Goal: Task Accomplishment & Management: Use online tool/utility

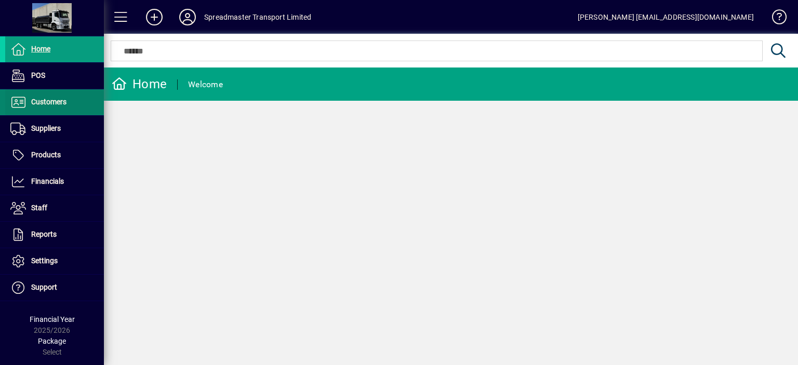
click at [52, 102] on span "Customers" at bounding box center [48, 102] width 35 height 8
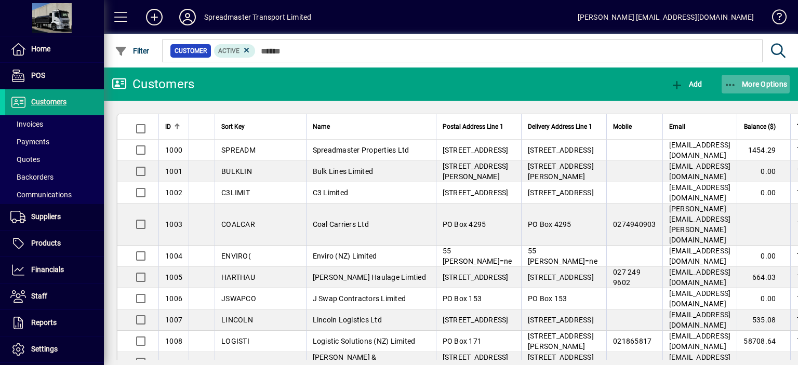
click at [755, 83] on span "More Options" at bounding box center [755, 84] width 63 height 8
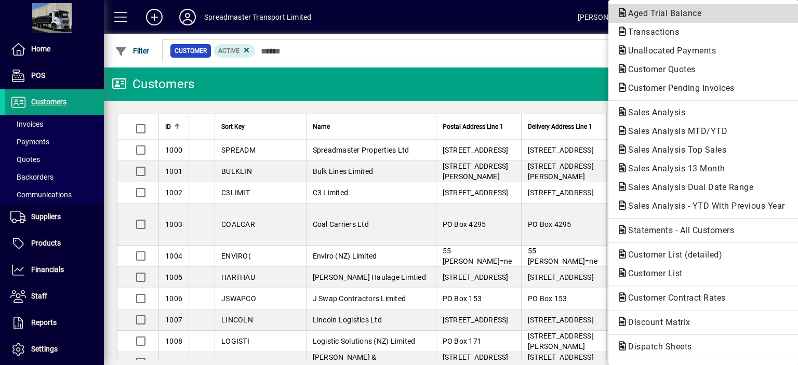
click at [642, 12] on span "Aged Trial Balance" at bounding box center [662, 13] width 90 height 10
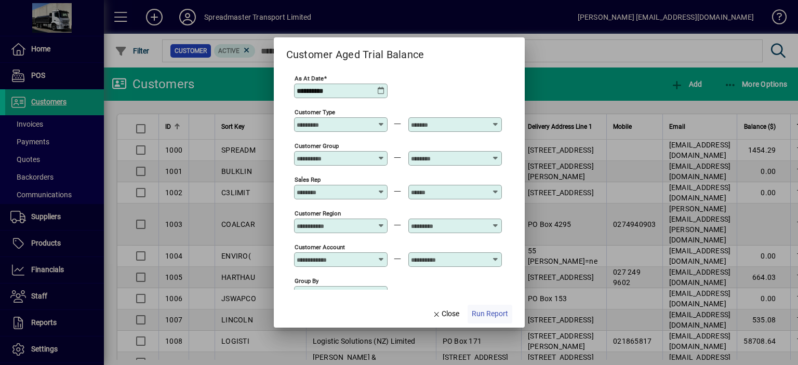
click at [487, 316] on span "Run Report" at bounding box center [490, 314] width 36 height 11
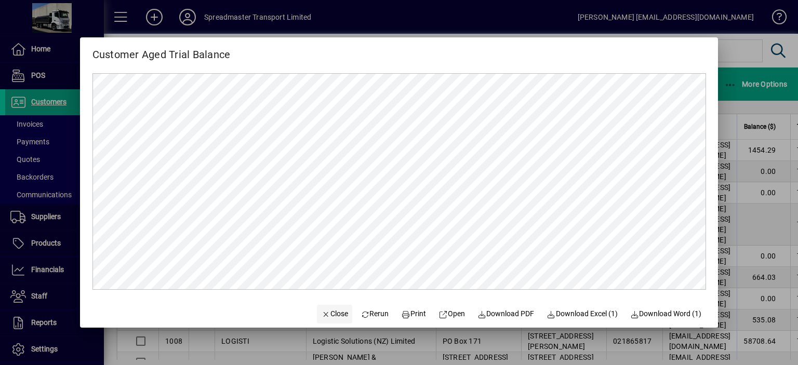
click at [326, 314] on span "Close" at bounding box center [334, 314] width 27 height 11
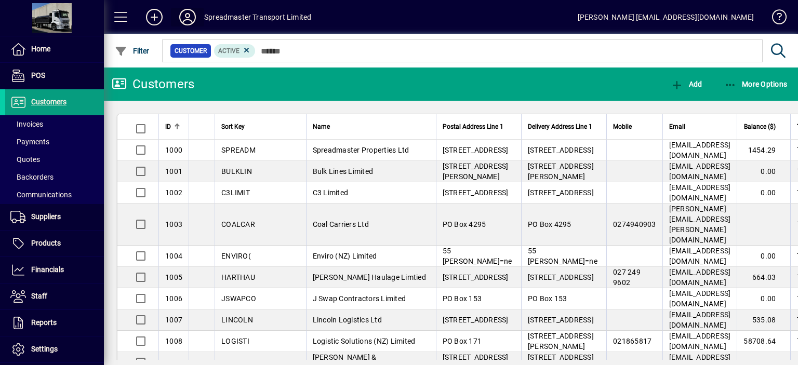
click at [188, 18] on icon at bounding box center [187, 17] width 21 height 17
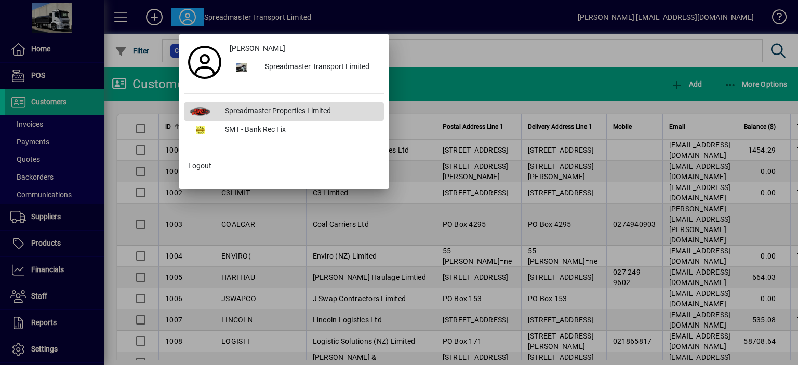
click at [289, 112] on div "Spreadmaster Properties Limited" at bounding box center [300, 111] width 167 height 19
